Goal: Communication & Community: Ask a question

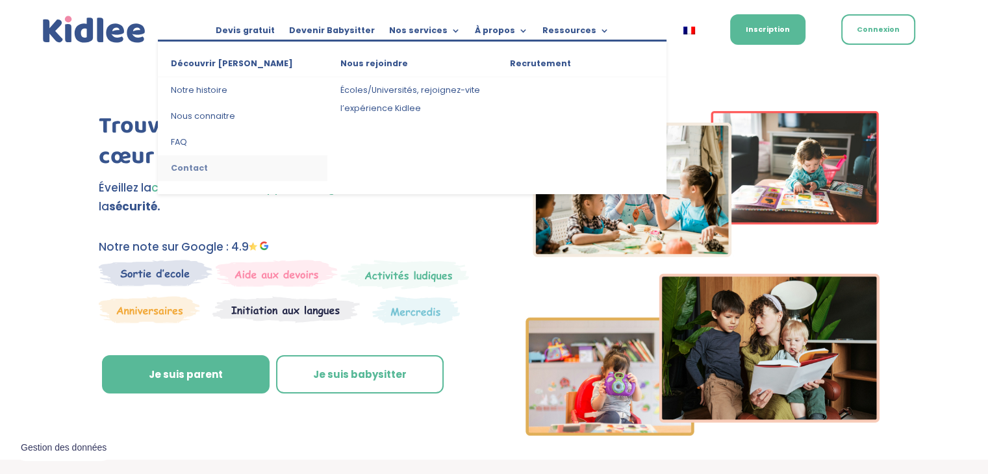
click at [195, 162] on link "Contact" at bounding box center [243, 168] width 170 height 26
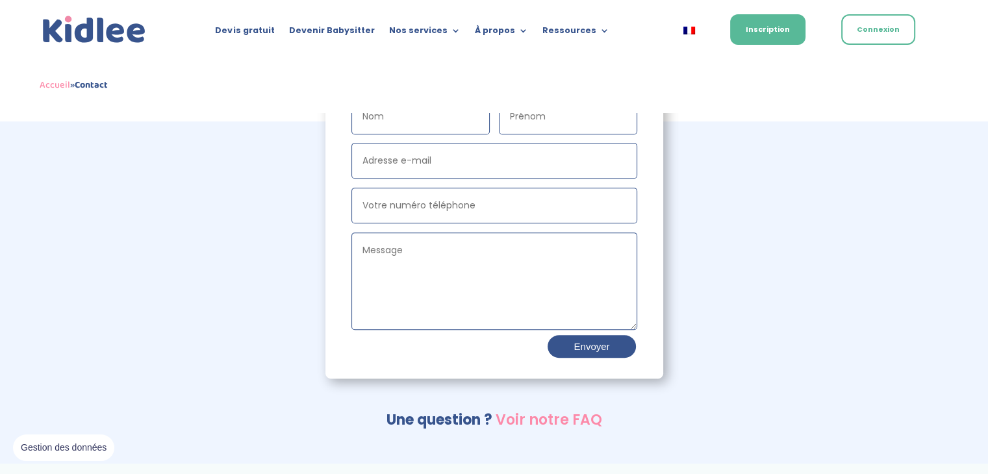
scroll to position [501, 0]
click at [415, 121] on input "Nom" at bounding box center [421, 116] width 138 height 36
type input "Nafti"
type input "Nassim"
type input "[EMAIL_ADDRESS][DOMAIN_NAME]"
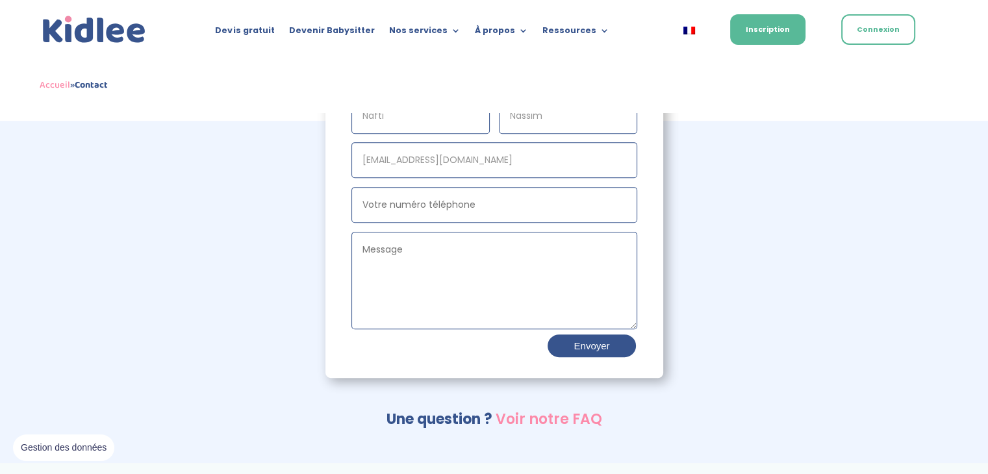
type input "0659142335"
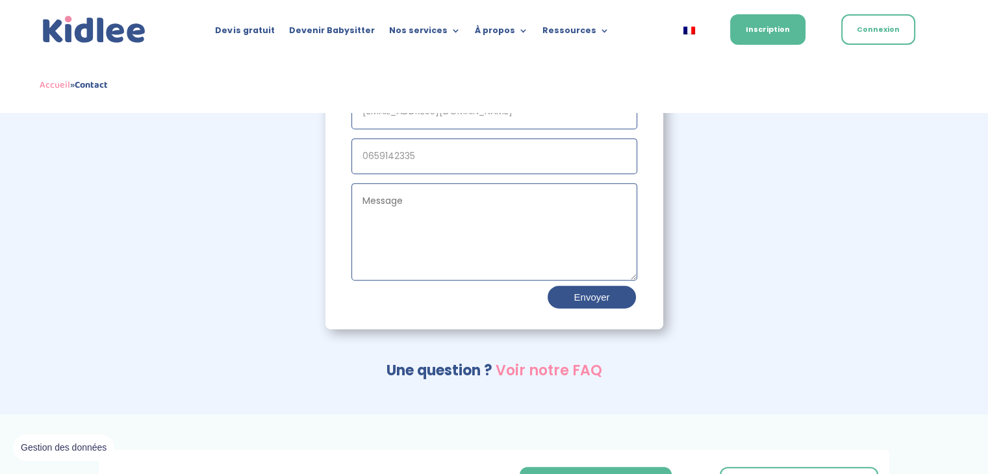
scroll to position [550, 0]
click at [432, 209] on textarea "Message" at bounding box center [495, 231] width 286 height 97
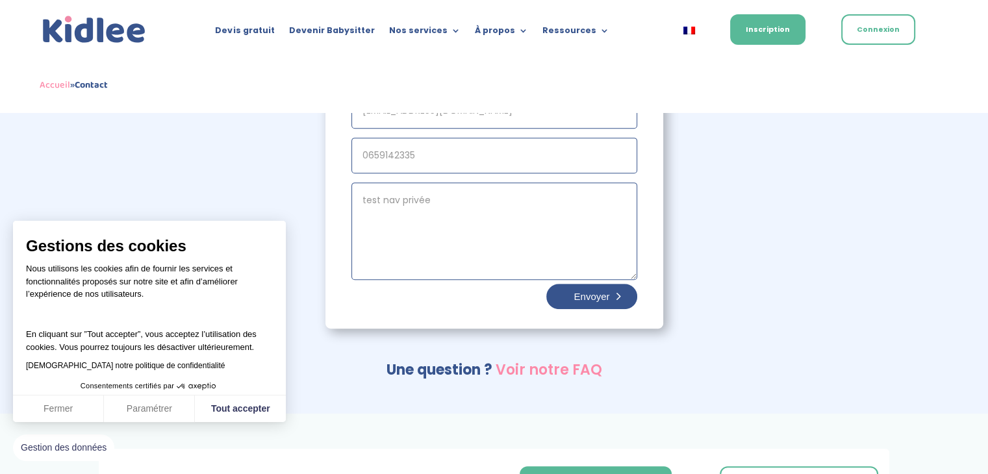
type textarea "test nav privée"
click at [588, 296] on button "Envoyer" at bounding box center [591, 296] width 90 height 25
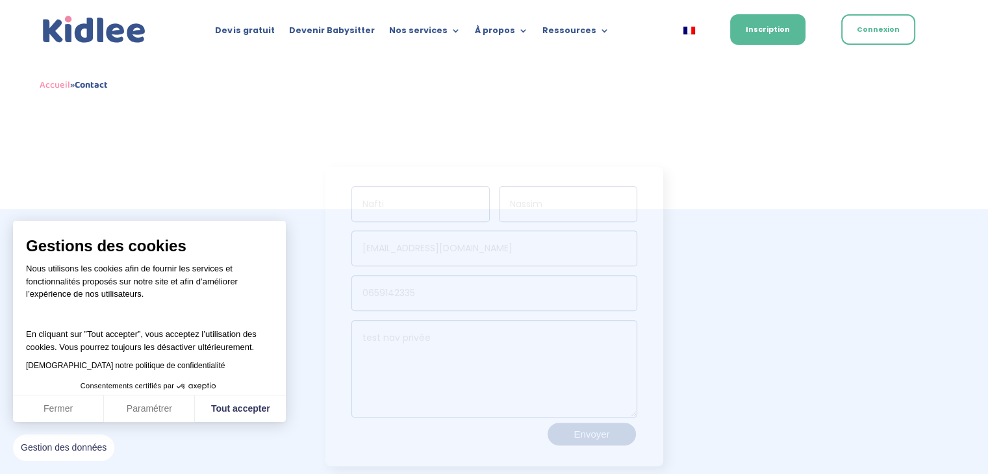
scroll to position [408, 0]
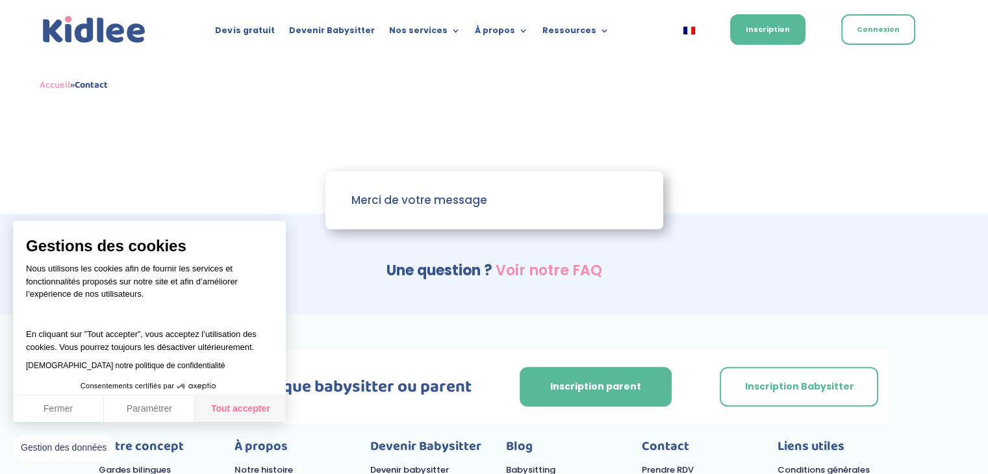
click at [233, 402] on button "Tout accepter" at bounding box center [240, 409] width 91 height 27
checkbox input "true"
